Goal: Transaction & Acquisition: Purchase product/service

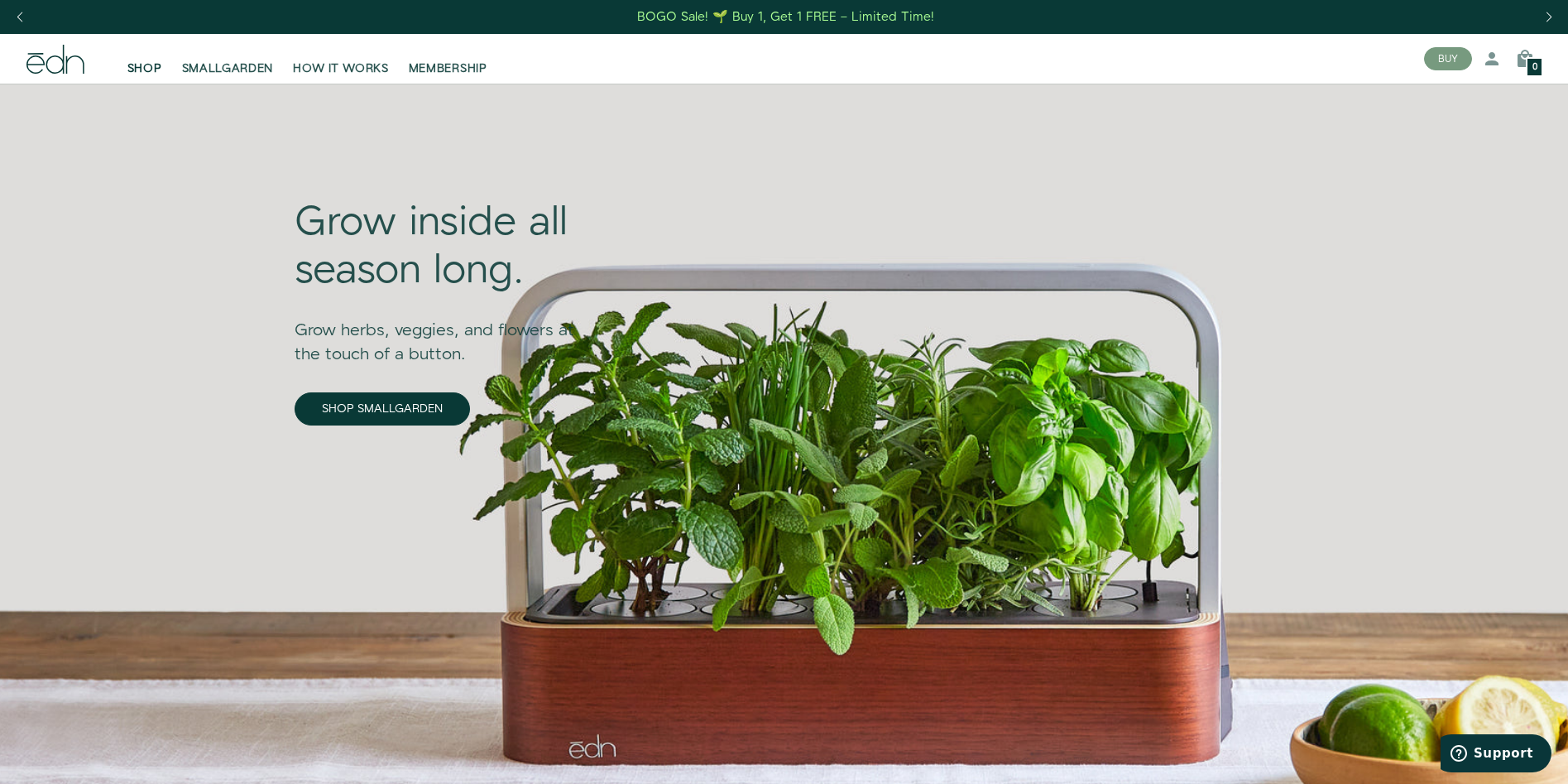
click at [146, 56] on link "SHOP" at bounding box center [145, 59] width 55 height 36
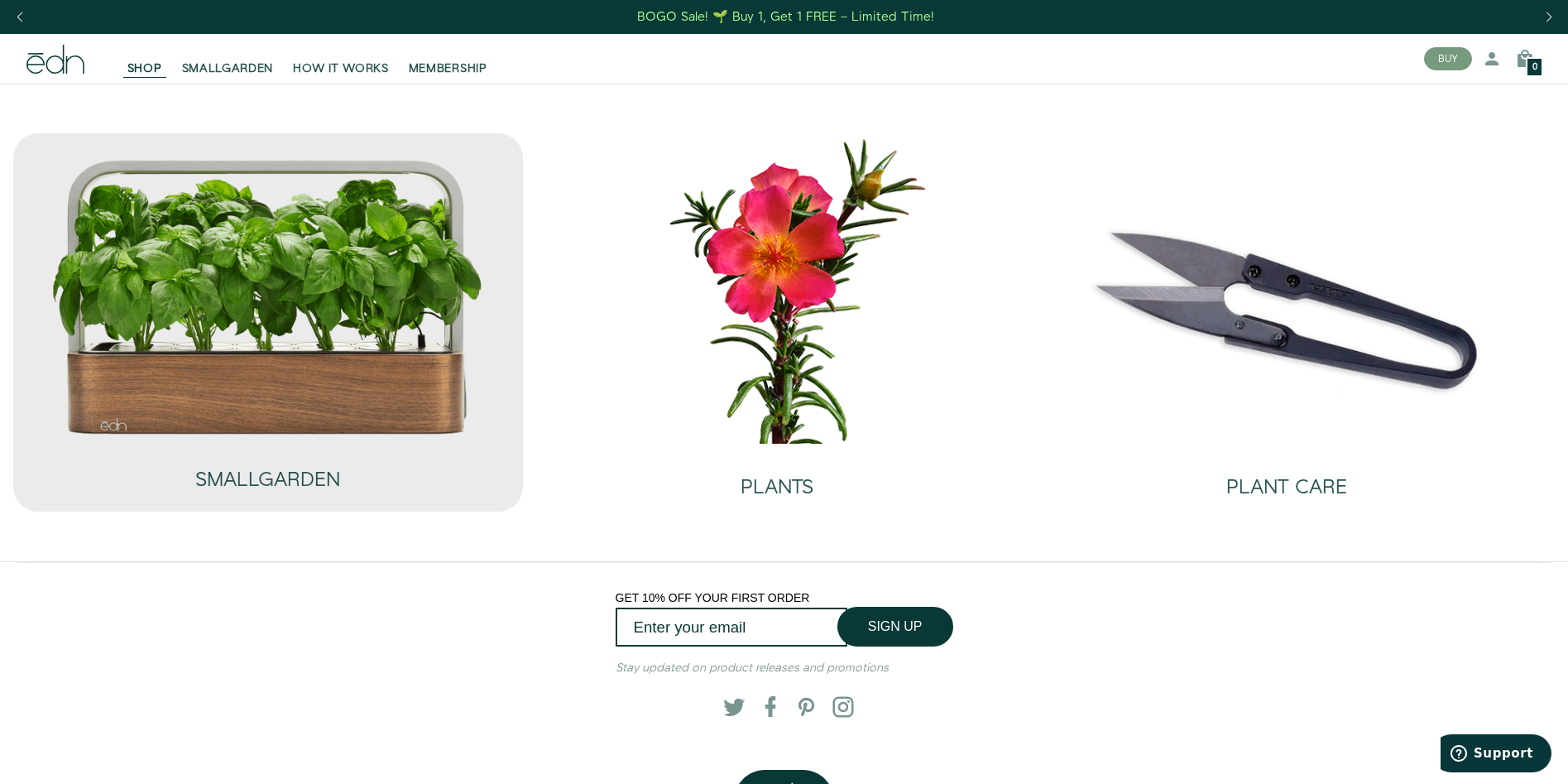
click at [244, 371] on img at bounding box center [267, 296] width 435 height 278
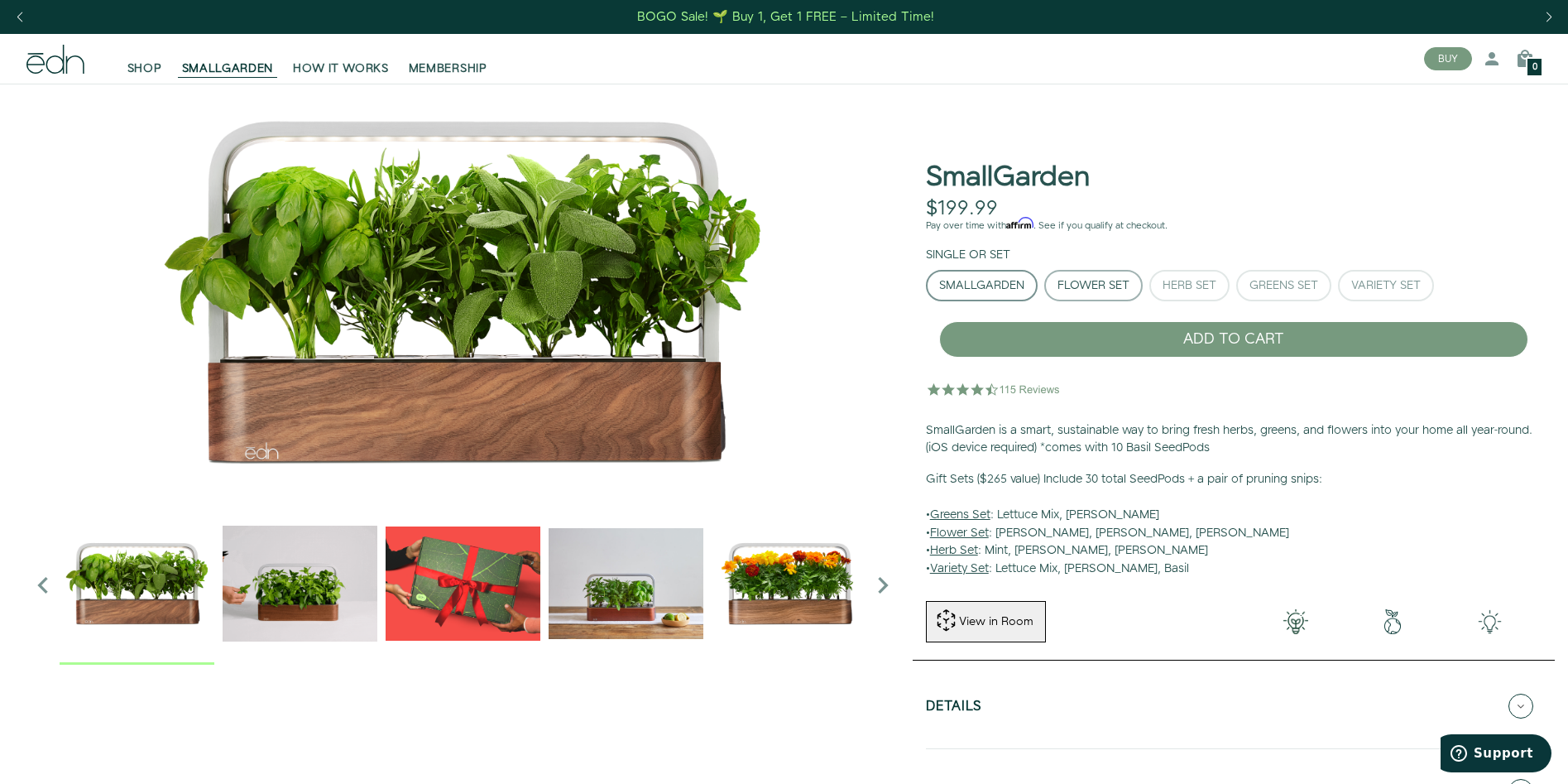
click at [1093, 294] on button "Flower Set" at bounding box center [1094, 285] width 98 height 31
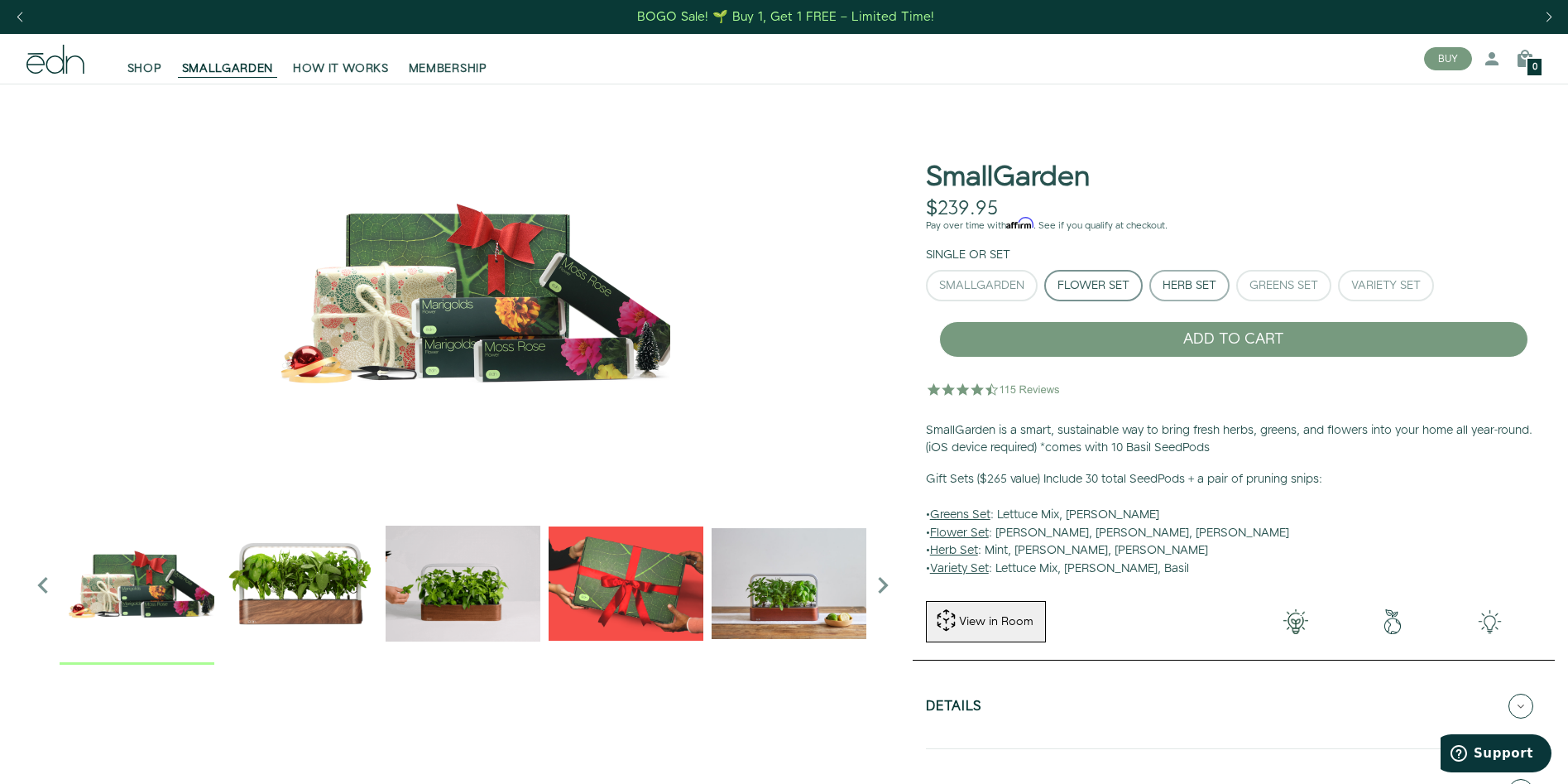
click at [1198, 292] on div "Herb Set" at bounding box center [1189, 285] width 54 height 11
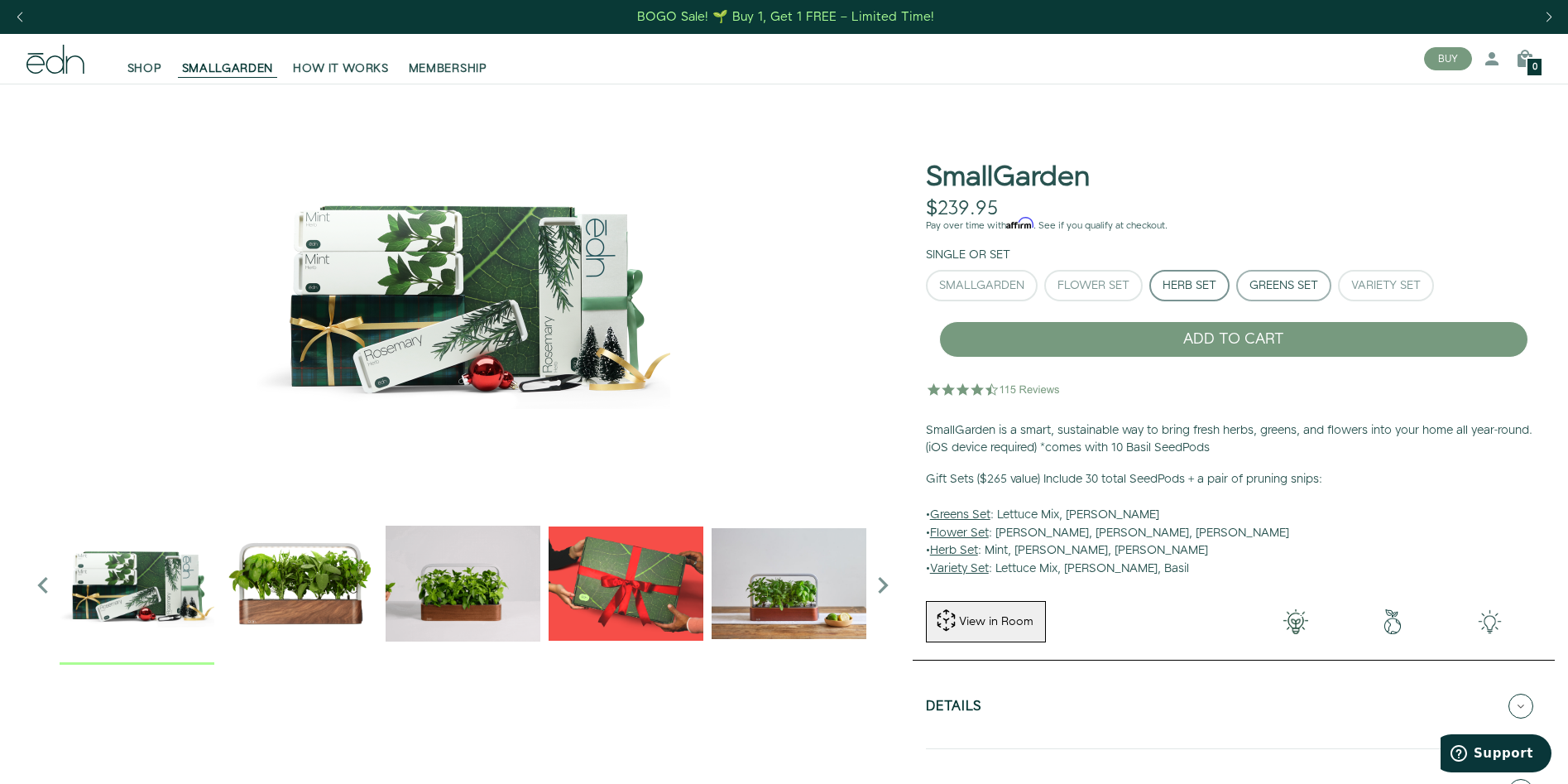
click at [1292, 294] on button "Greens Set" at bounding box center [1284, 285] width 95 height 31
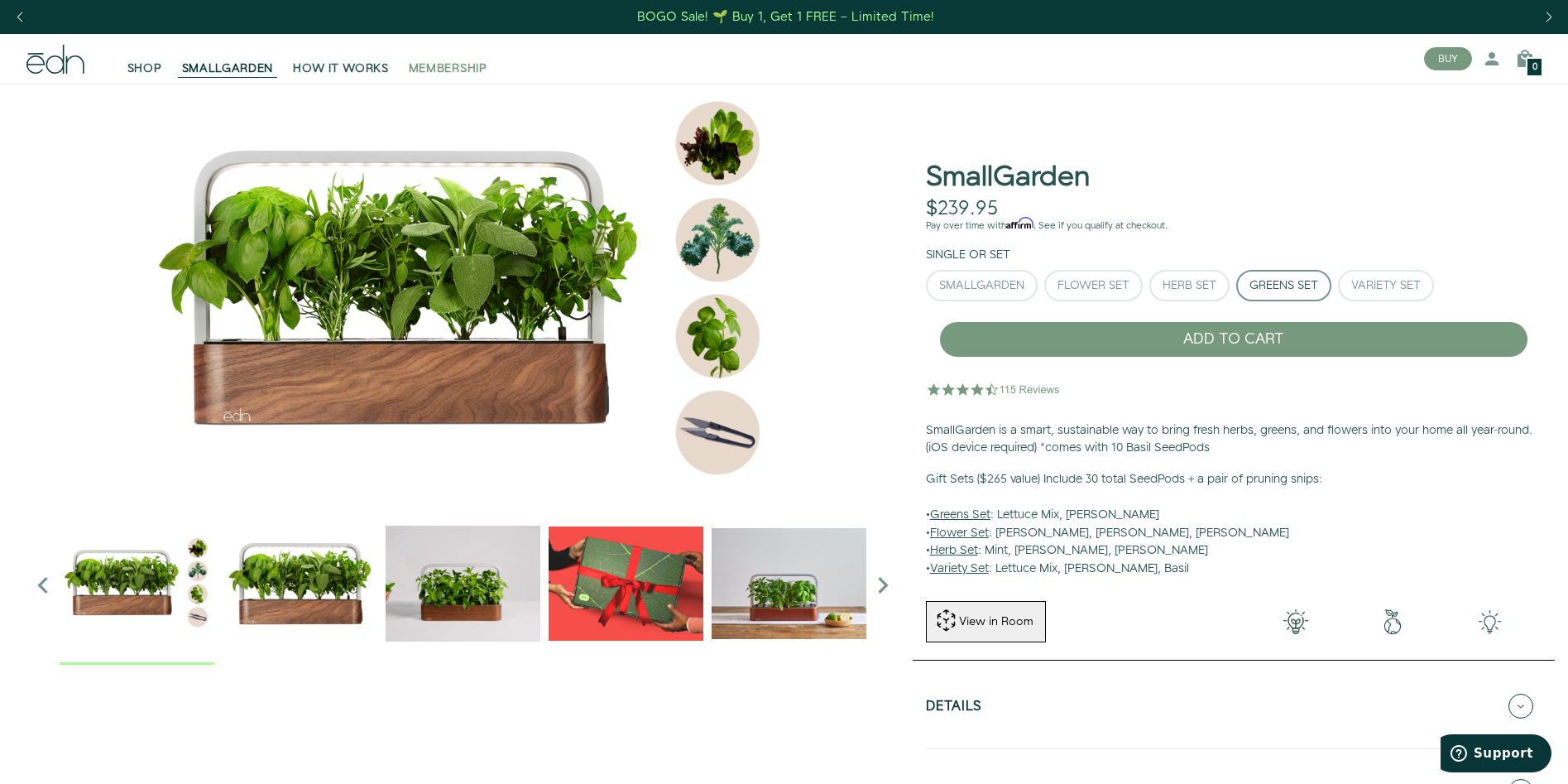
click at [431, 69] on span "MEMBERSHIP" at bounding box center [448, 68] width 79 height 16
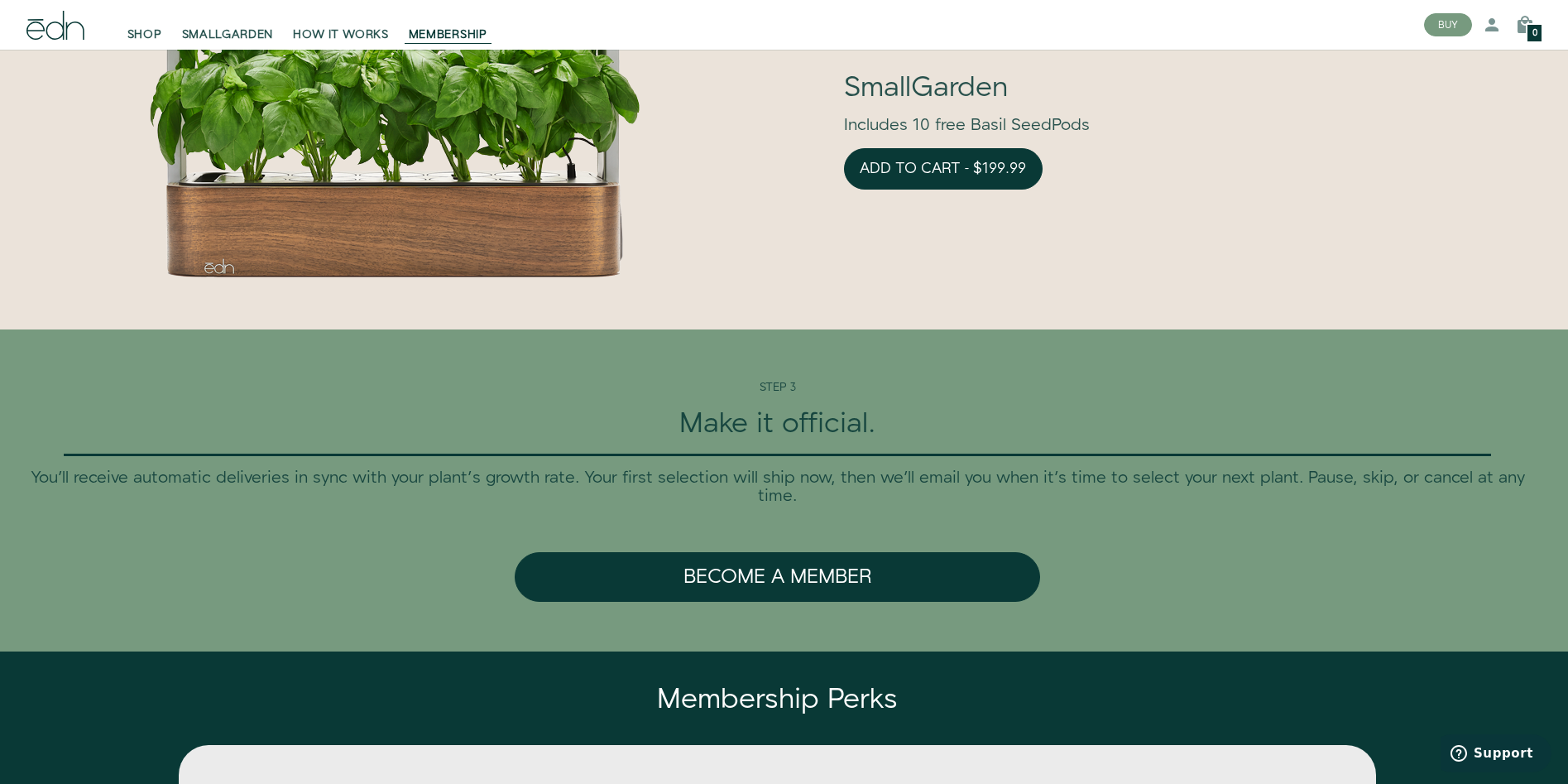
scroll to position [4137, 0]
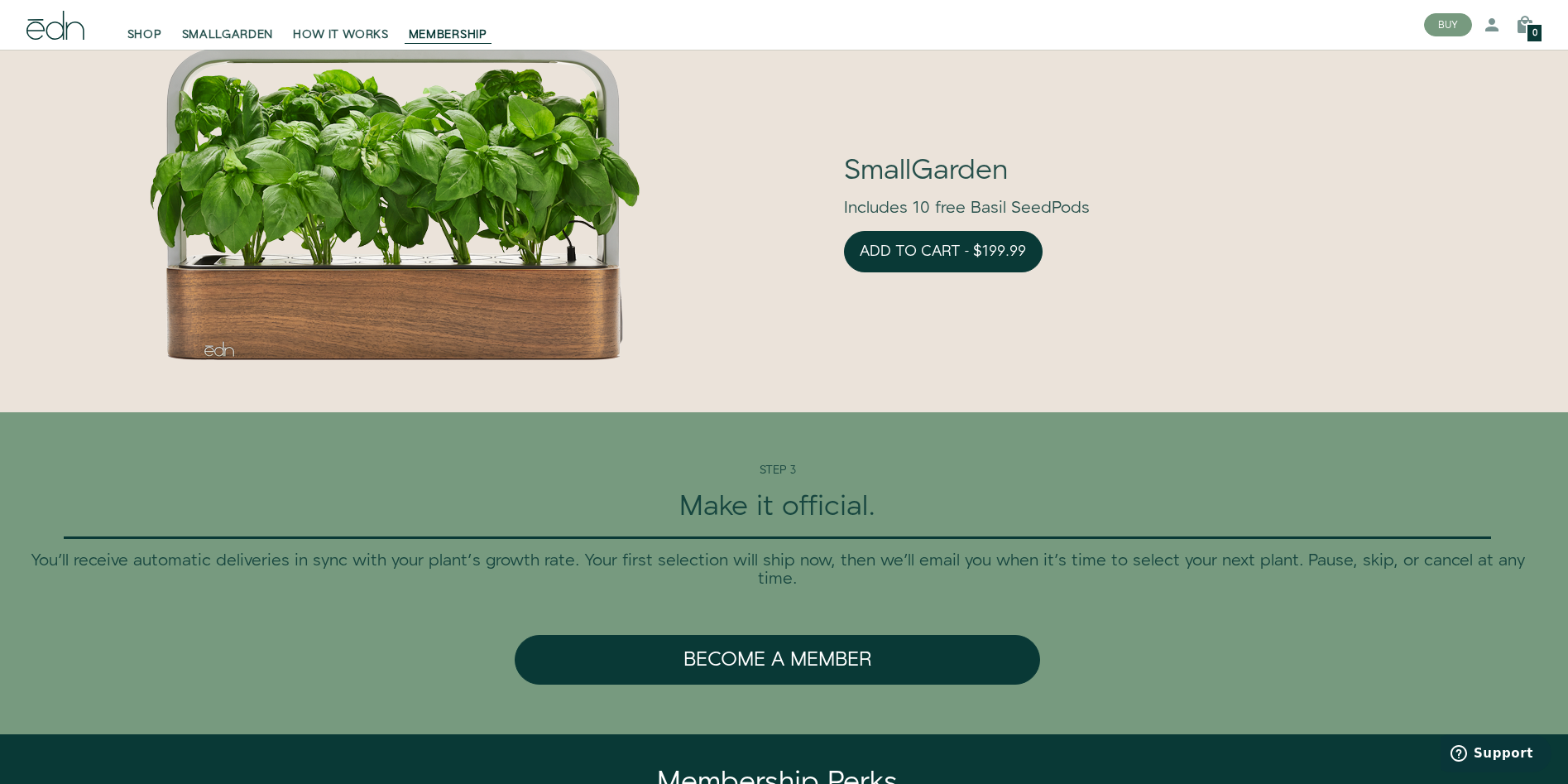
click at [48, 25] on icon at bounding box center [54, 24] width 18 height 29
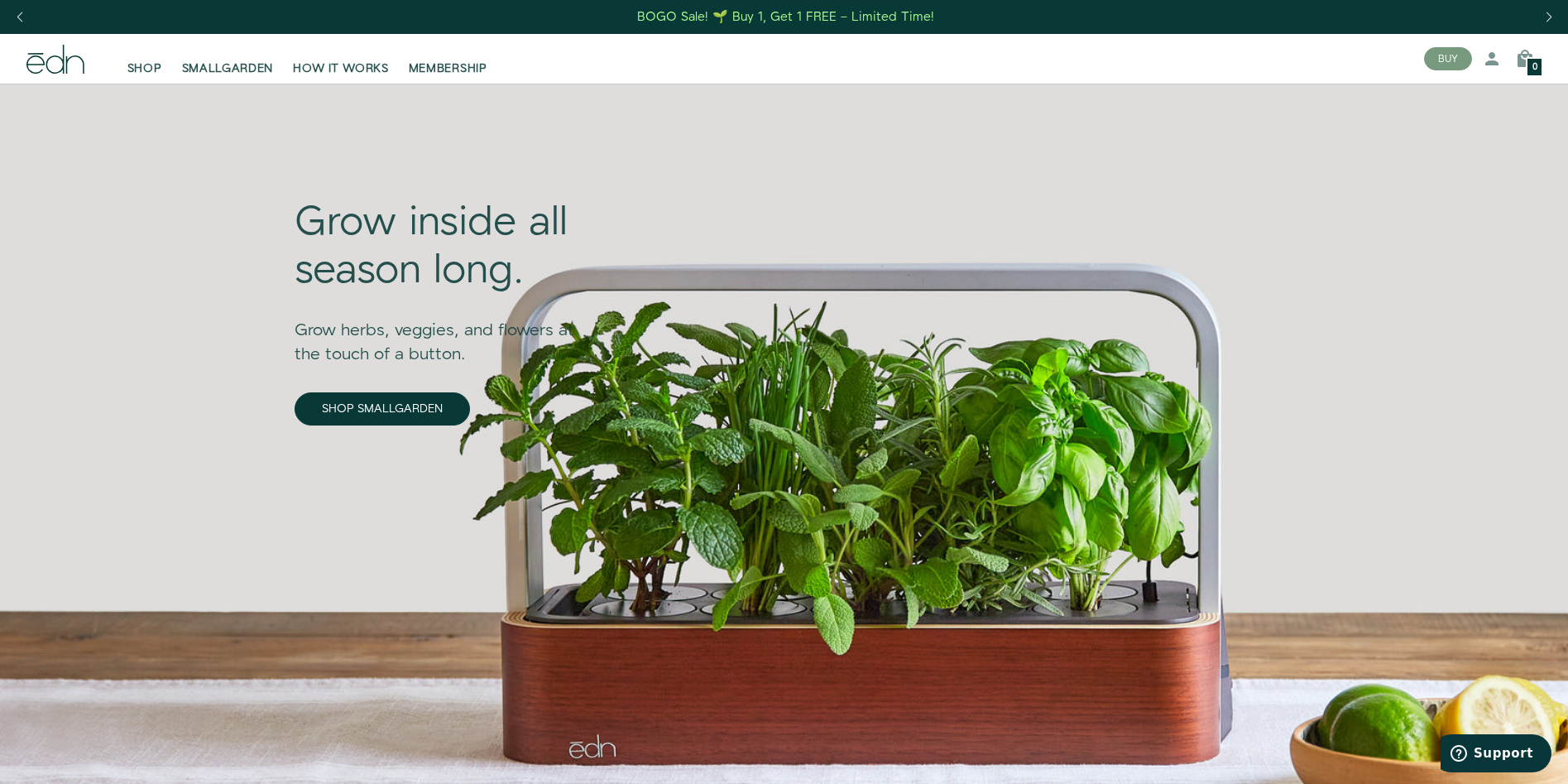
click at [893, 26] on div "BOGO Sale! 🌱 Buy 1, Get 1 FREE – Limited Time!" at bounding box center [786, 17] width 297 height 17
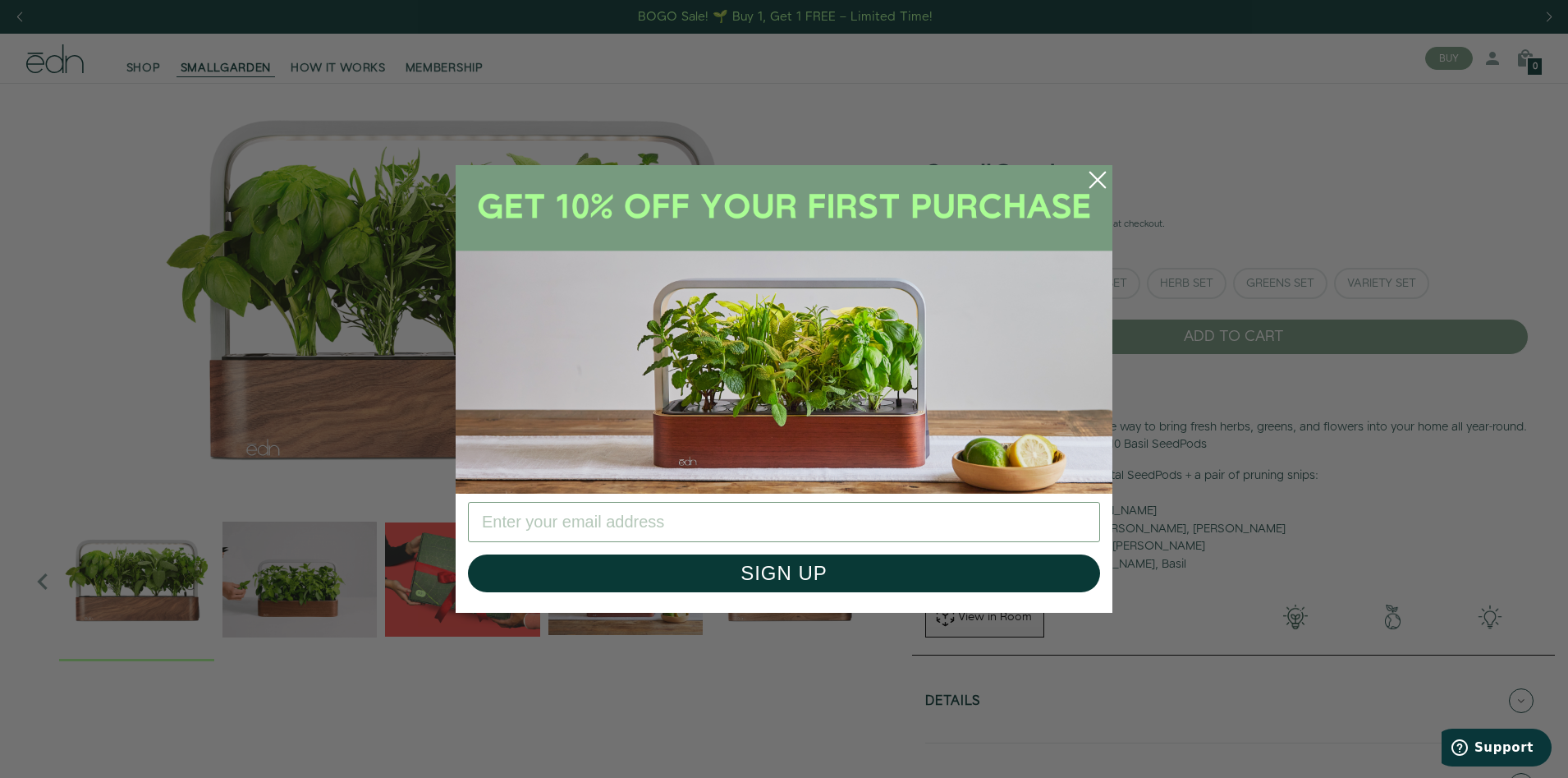
click at [1097, 180] on icon "Close dialog" at bounding box center [1098, 180] width 15 height 15
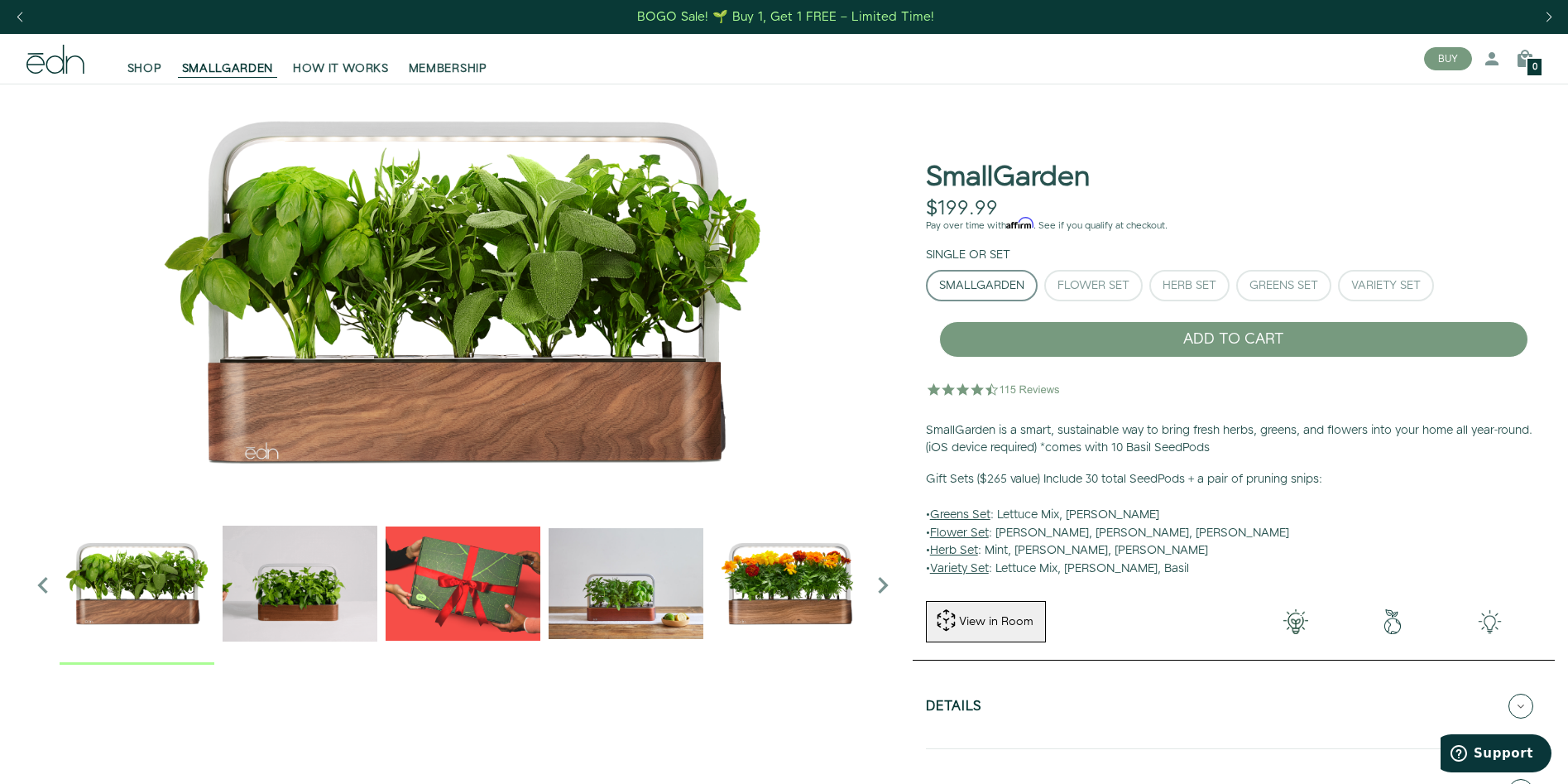
click at [1550, 23] on div "Next slide" at bounding box center [1549, 17] width 23 height 36
click at [704, 17] on div "BOGO Sale! 🌱 Buy 1, Get 1 FREE – Limited Time!" at bounding box center [786, 17] width 297 height 17
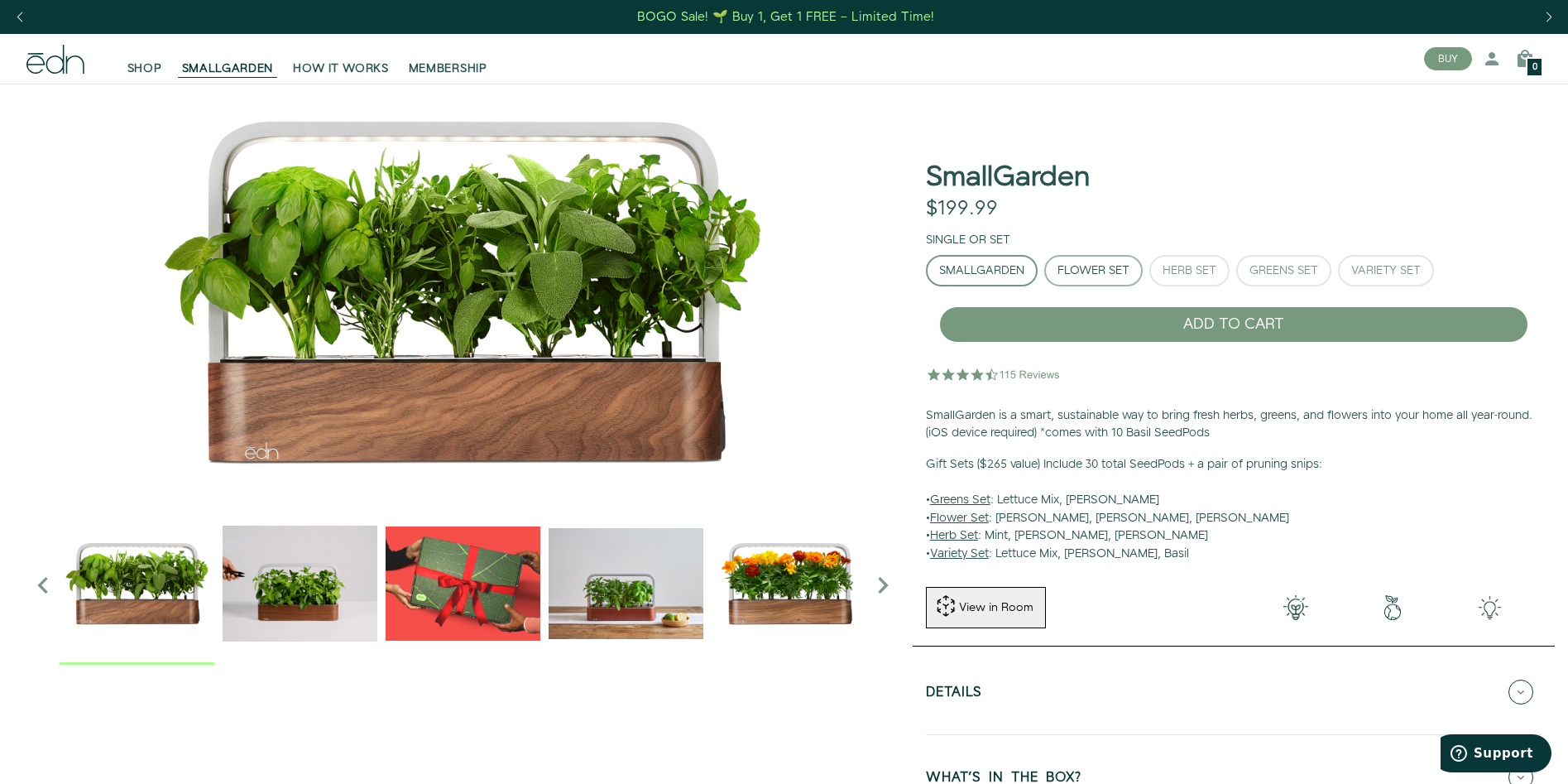
click at [1115, 271] on div "Flower Set" at bounding box center [1094, 271] width 72 height 11
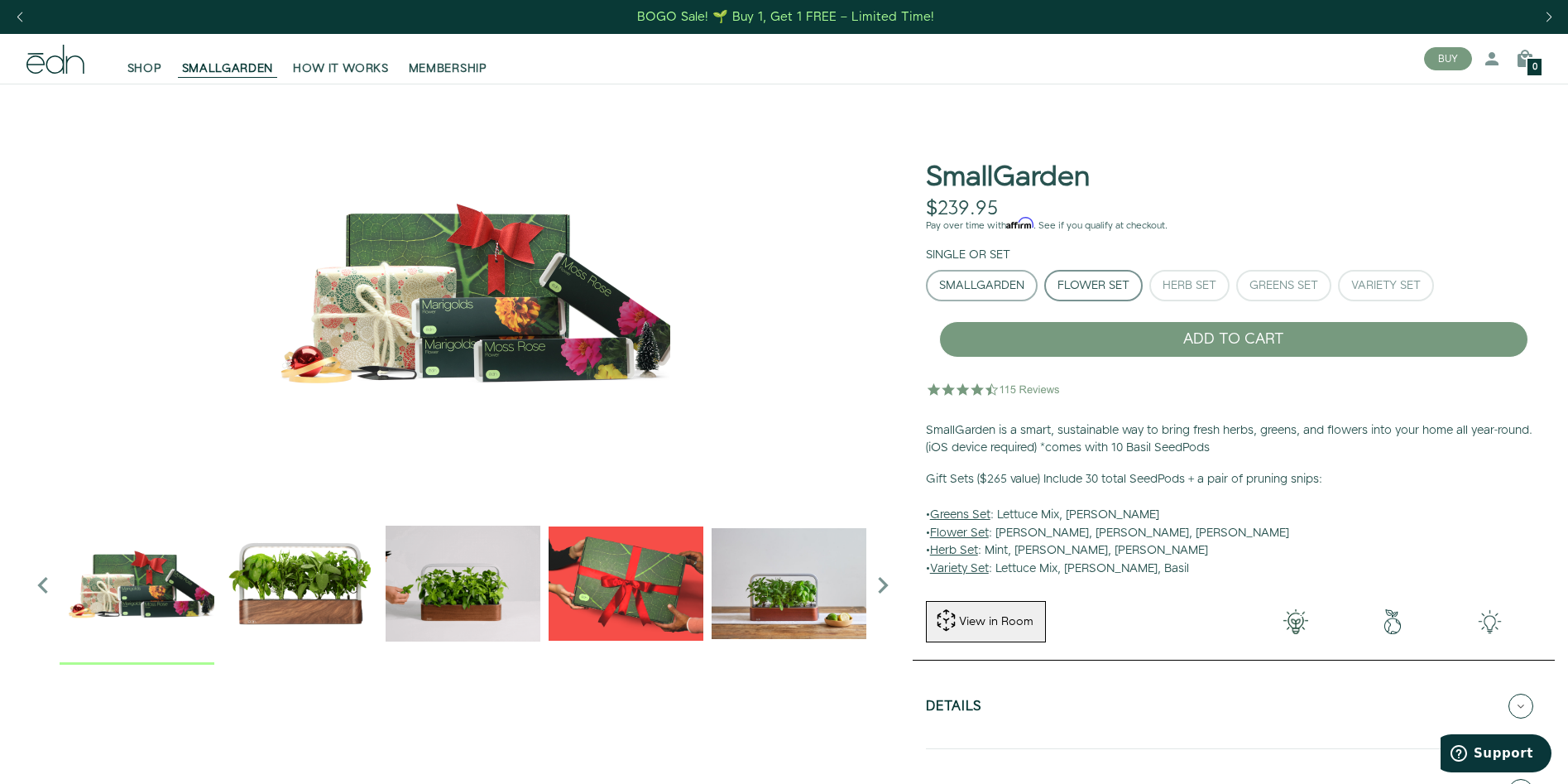
click at [981, 281] on div "SmallGarden" at bounding box center [982, 285] width 85 height 11
